Goal: Task Accomplishment & Management: Use online tool/utility

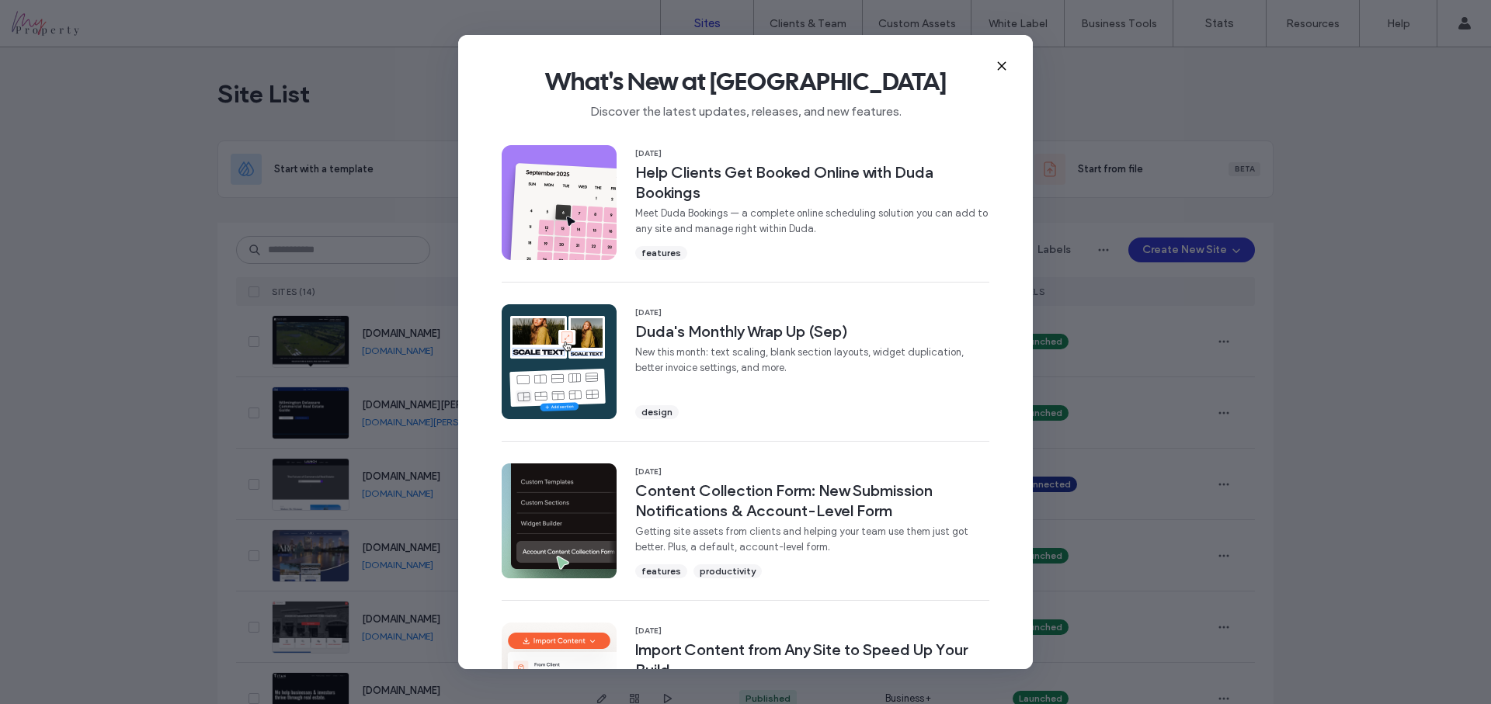
click at [1004, 63] on use at bounding box center [1001, 66] width 7 height 7
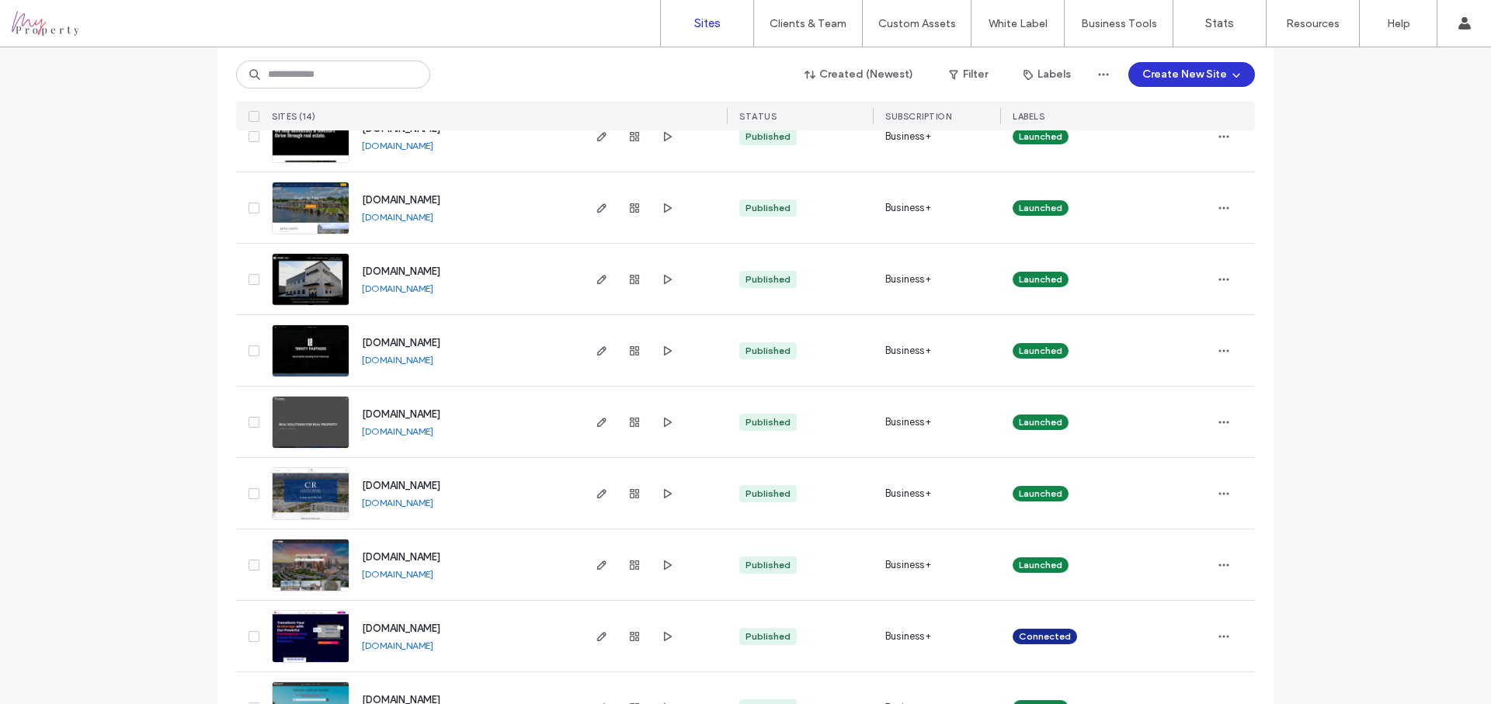
scroll to position [620, 0]
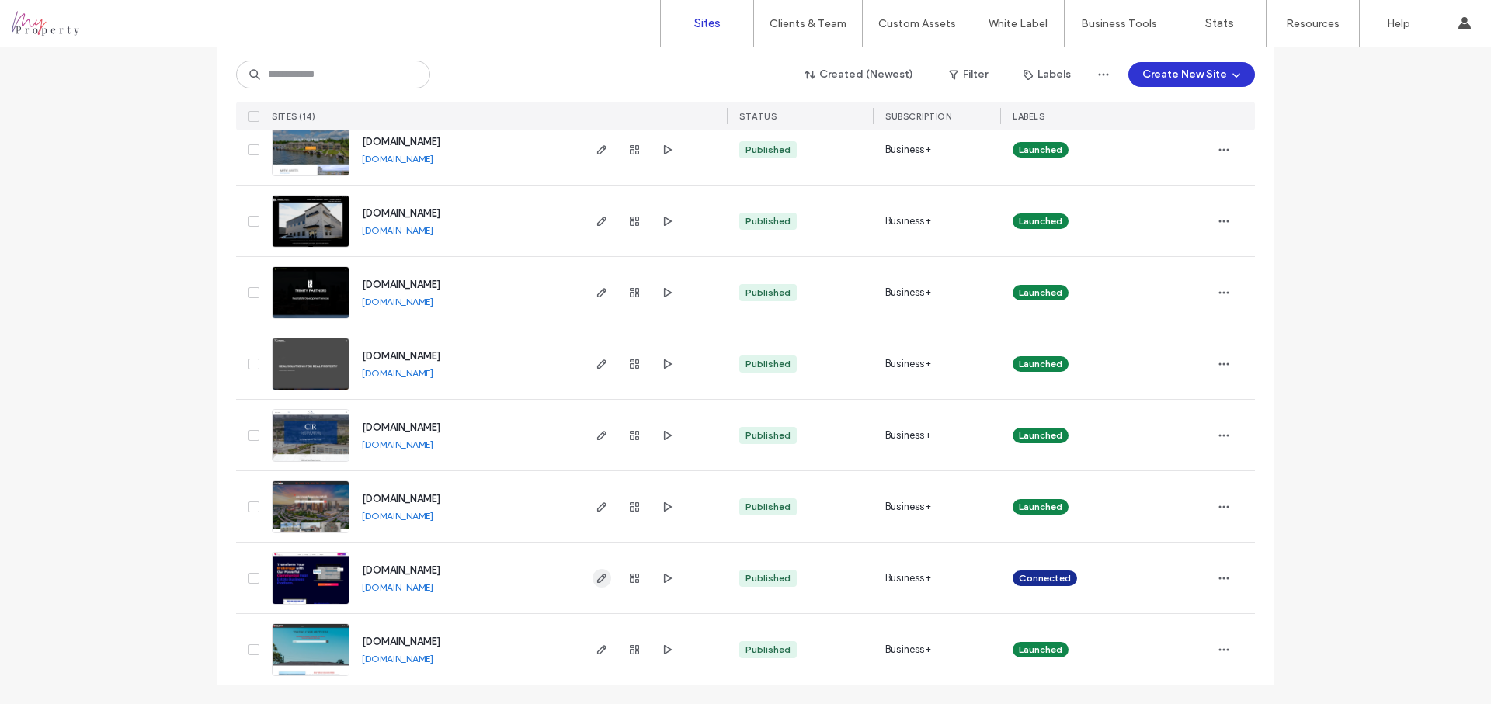
click at [595, 576] on icon "button" at bounding box center [601, 578] width 12 height 12
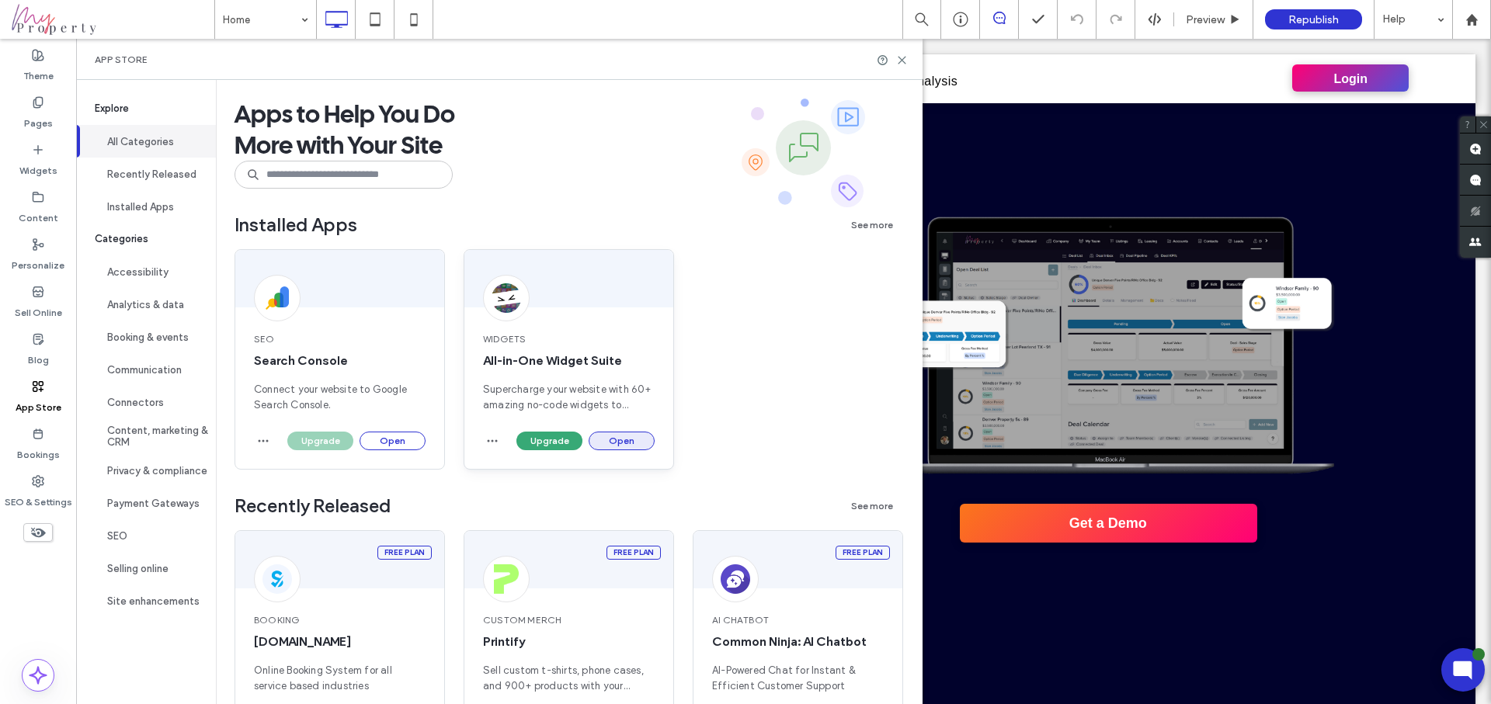
click at [627, 439] on button "Open" at bounding box center [621, 441] width 66 height 19
